Goal: Find specific page/section: Find specific page/section

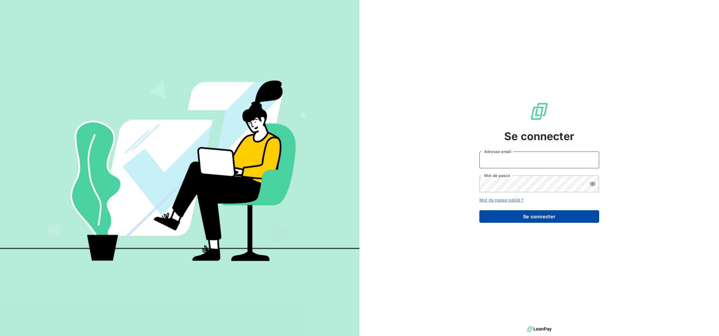
type input "[PERSON_NAME][EMAIL_ADDRESS][DOMAIN_NAME]"
click at [552, 213] on button "Se connecter" at bounding box center [539, 216] width 120 height 13
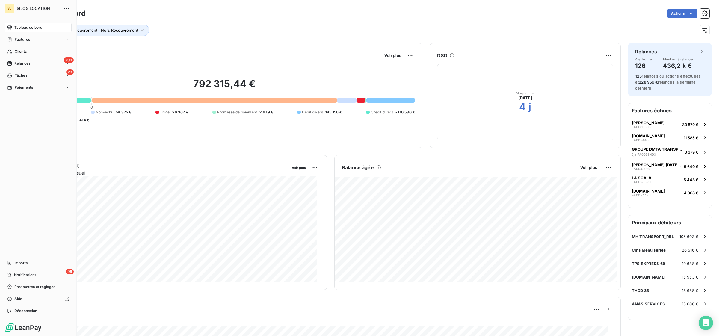
click at [37, 26] on span "Tableau de bord" at bounding box center [28, 27] width 28 height 5
click at [20, 51] on span "Clients" at bounding box center [21, 51] width 12 height 5
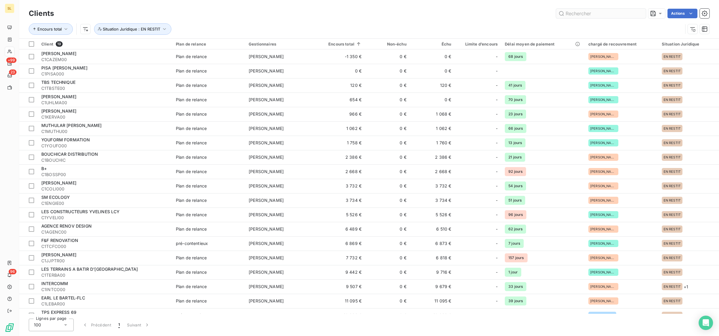
click at [582, 14] on input "text" at bounding box center [601, 14] width 90 height 10
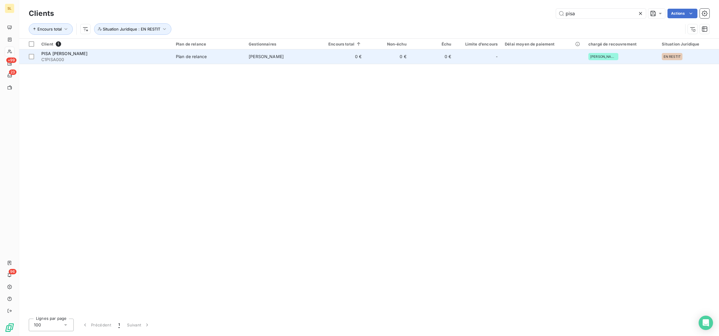
type input "pisa"
click at [125, 60] on span "C1PISA000" at bounding box center [104, 60] width 127 height 6
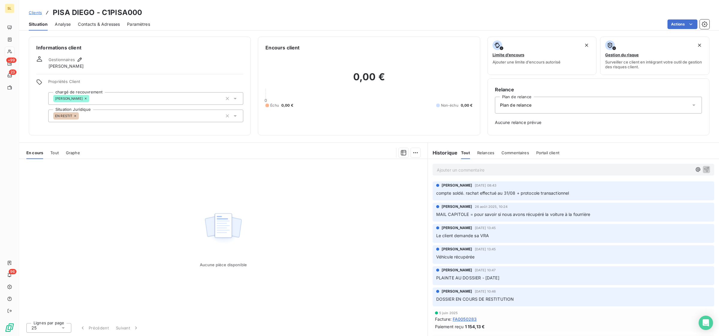
click at [485, 149] on div "Relances" at bounding box center [485, 153] width 17 height 13
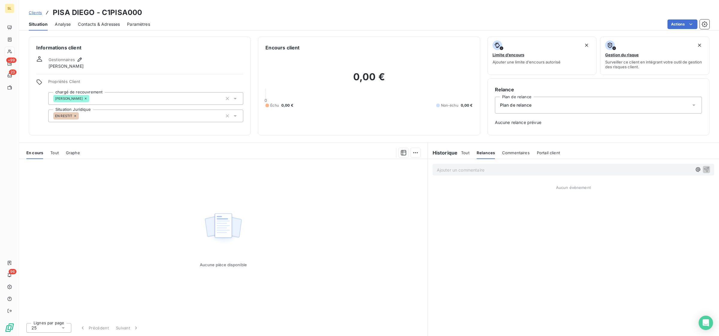
click at [513, 155] on div "Commentaires" at bounding box center [516, 153] width 28 height 13
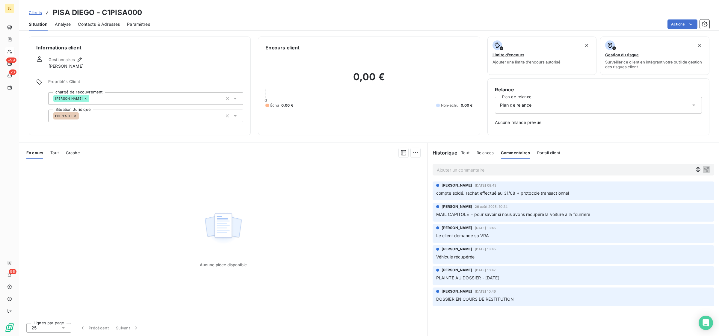
click at [546, 154] on span "Portail client" at bounding box center [548, 152] width 23 height 5
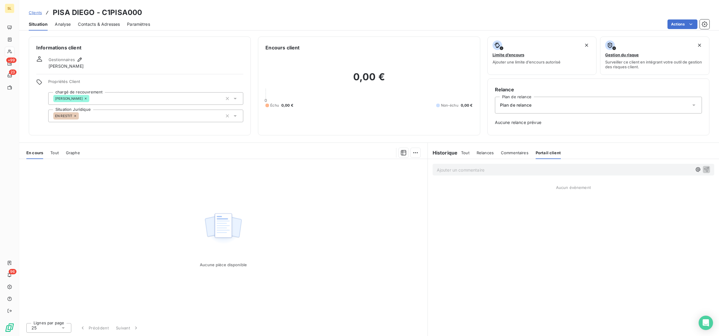
click at [466, 152] on span "Tout" at bounding box center [465, 152] width 8 height 5
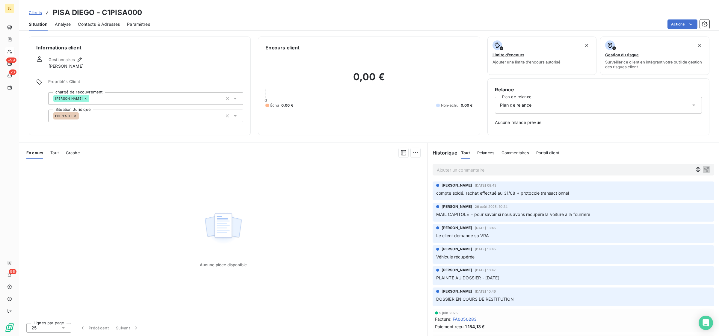
click at [63, 23] on span "Analyse" at bounding box center [63, 24] width 16 height 6
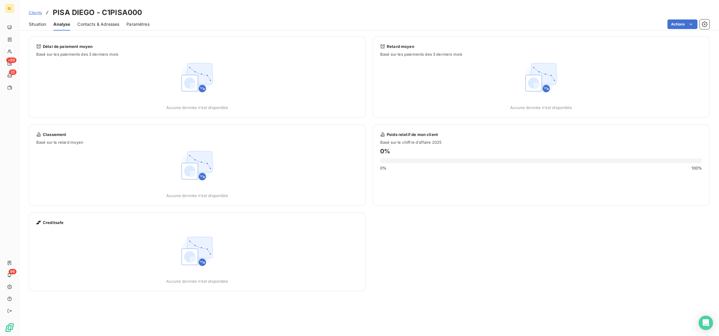
drag, startPoint x: 87, startPoint y: 23, endPoint x: 90, endPoint y: 23, distance: 3.0
click at [88, 23] on span "Contacts & Adresses" at bounding box center [98, 24] width 42 height 6
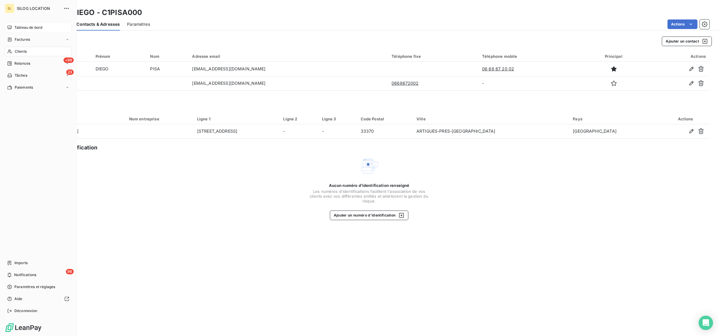
click at [23, 25] on span "Tableau de bord" at bounding box center [28, 27] width 28 height 5
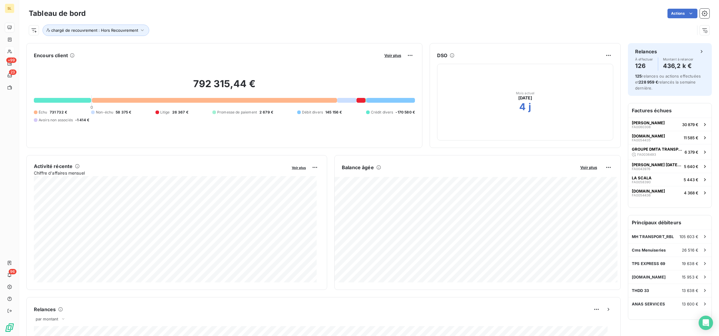
click at [191, 83] on h2 "792 315,44 €" at bounding box center [224, 87] width 381 height 18
drag, startPoint x: 189, startPoint y: 80, endPoint x: 247, endPoint y: 83, distance: 58.2
click at [247, 83] on h2 "792 315,44 €" at bounding box center [224, 87] width 381 height 18
